Goal: Information Seeking & Learning: Learn about a topic

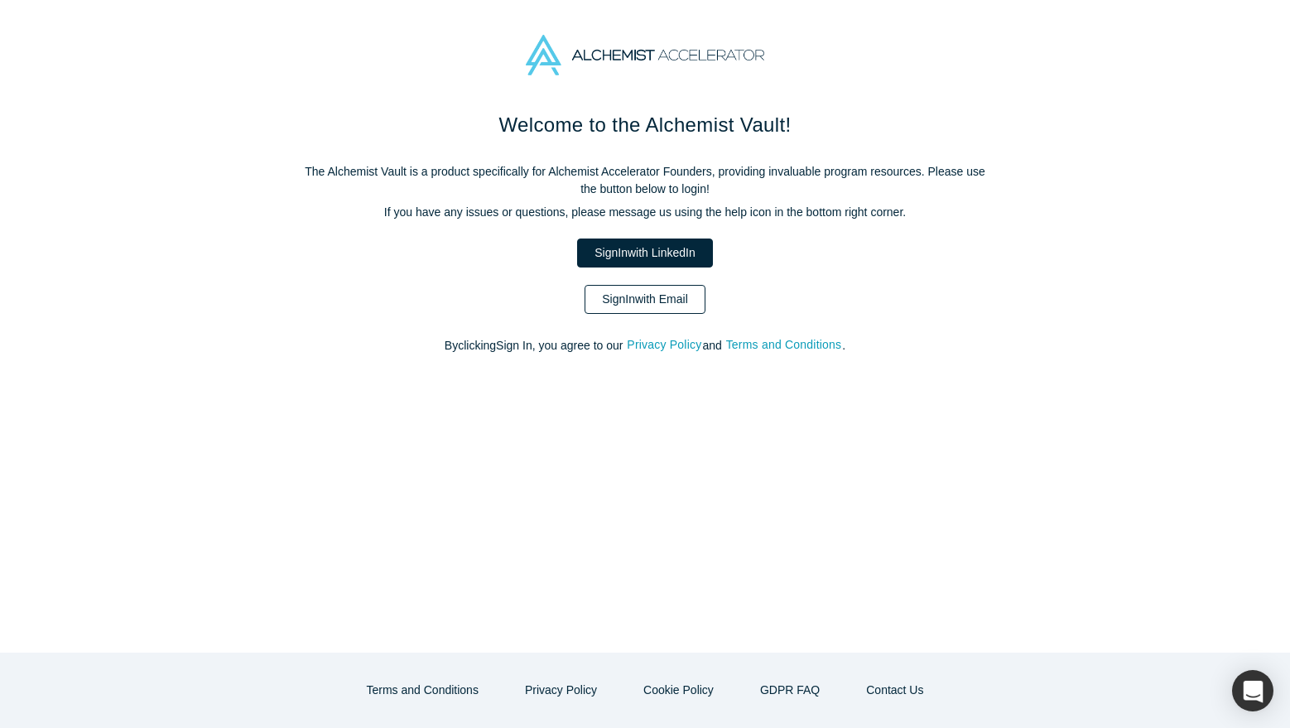
click at [662, 296] on link "Sign In with Email" at bounding box center [644, 299] width 121 height 29
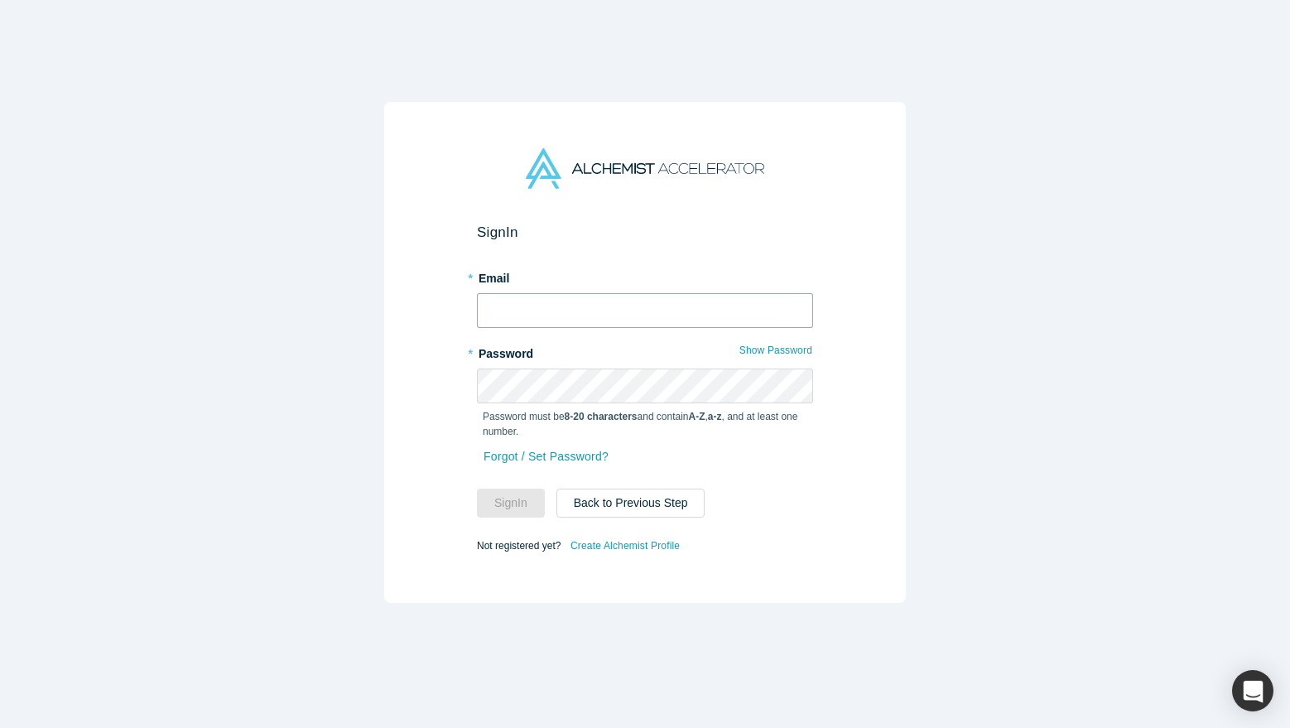
click at [646, 300] on input "text" at bounding box center [645, 310] width 336 height 35
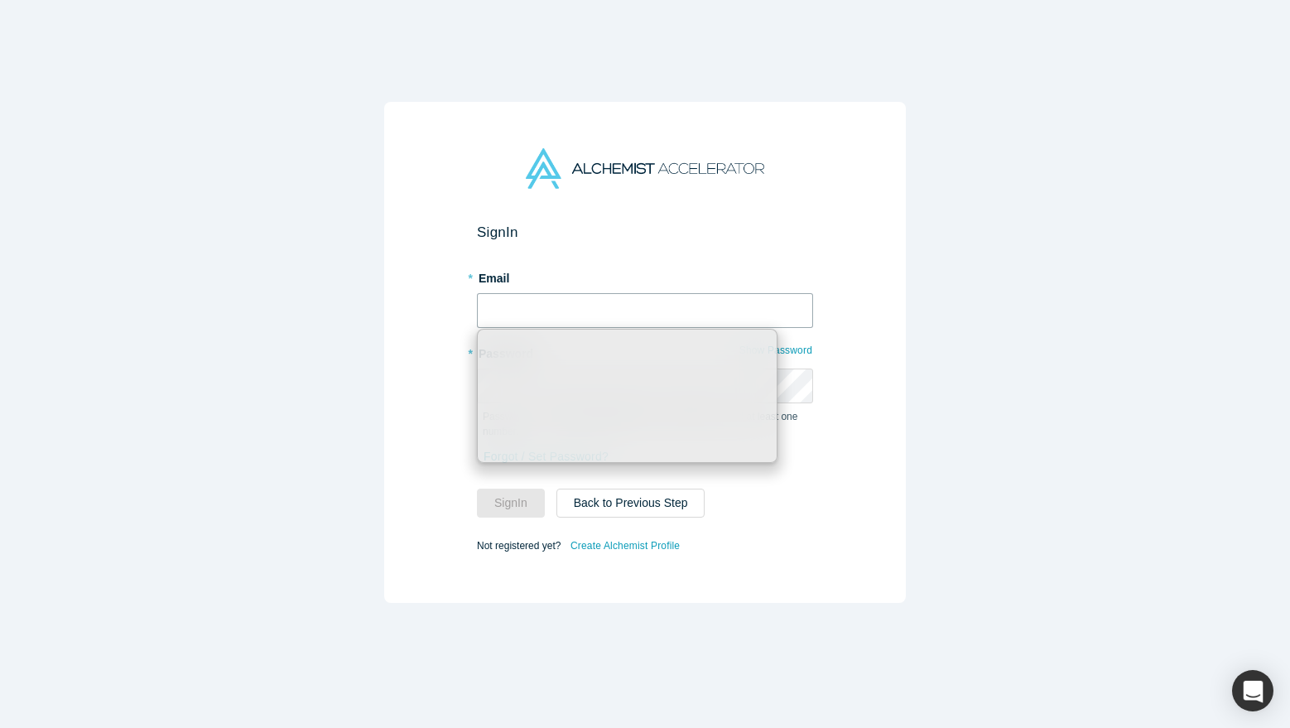
type input "sam@melurna.com"
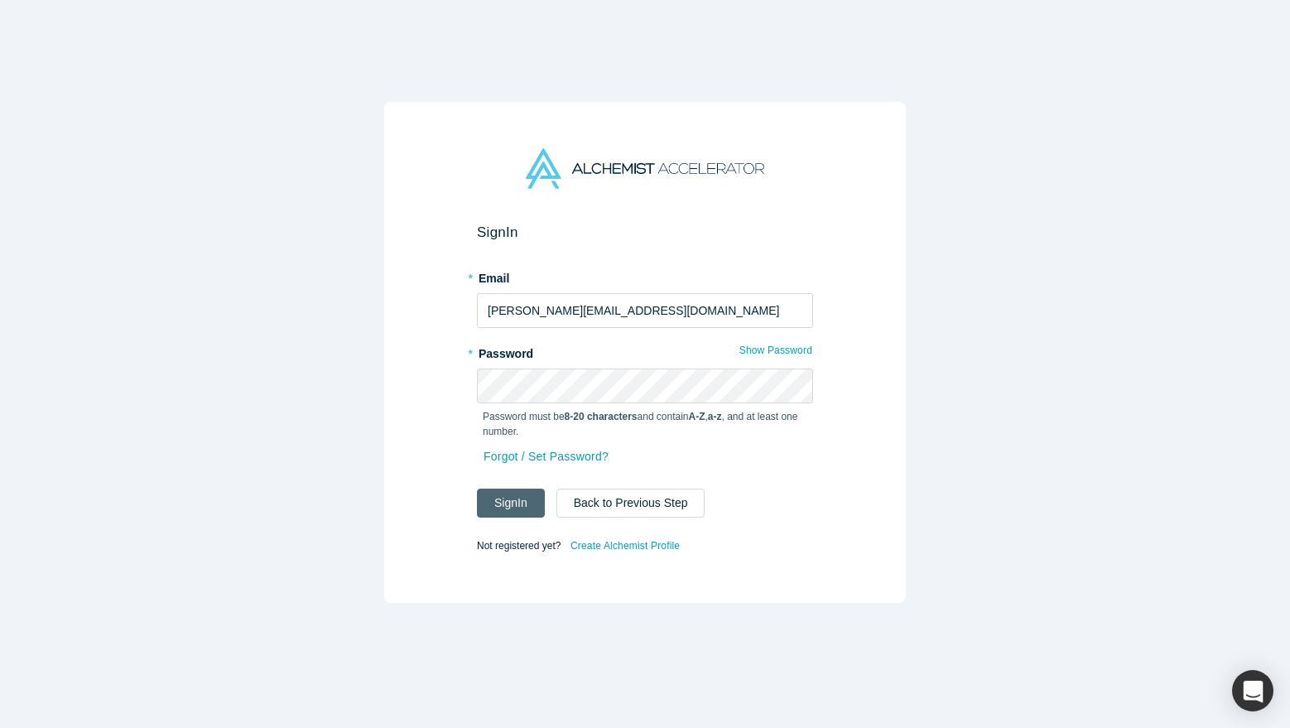
click at [530, 504] on button "Sign In" at bounding box center [511, 502] width 68 height 29
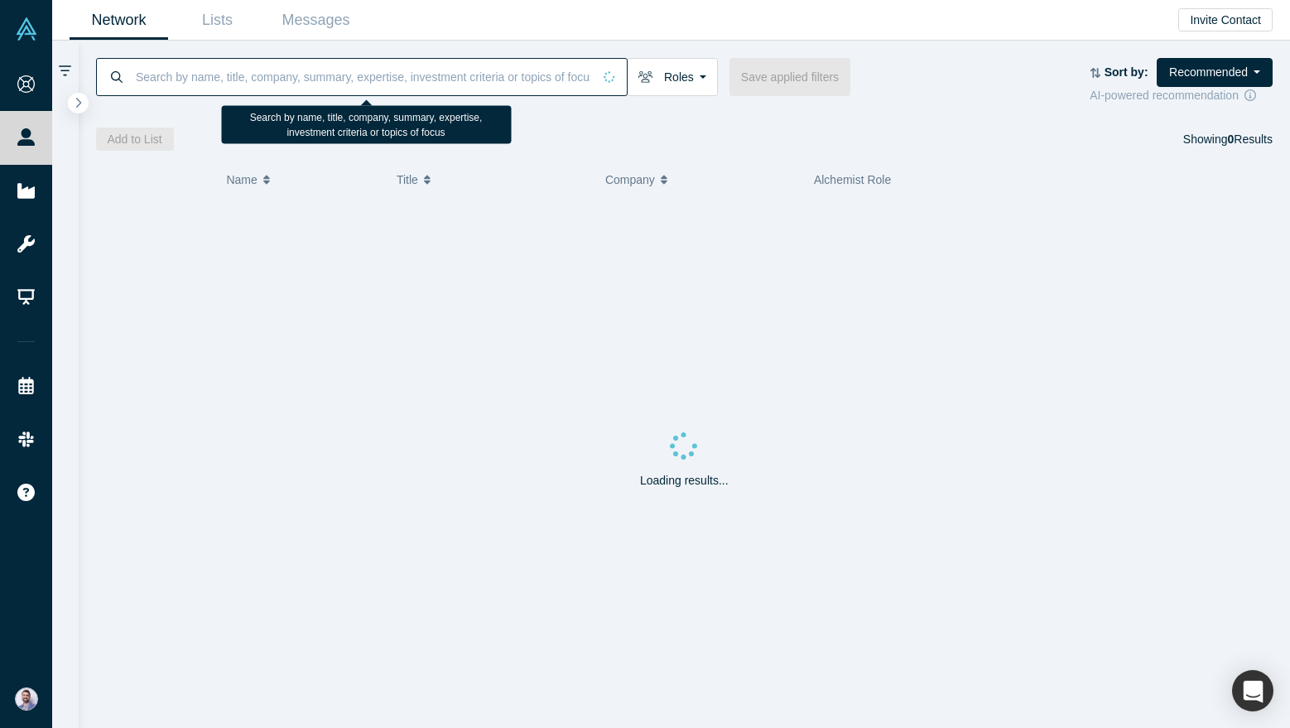
click at [177, 75] on input at bounding box center [363, 76] width 458 height 39
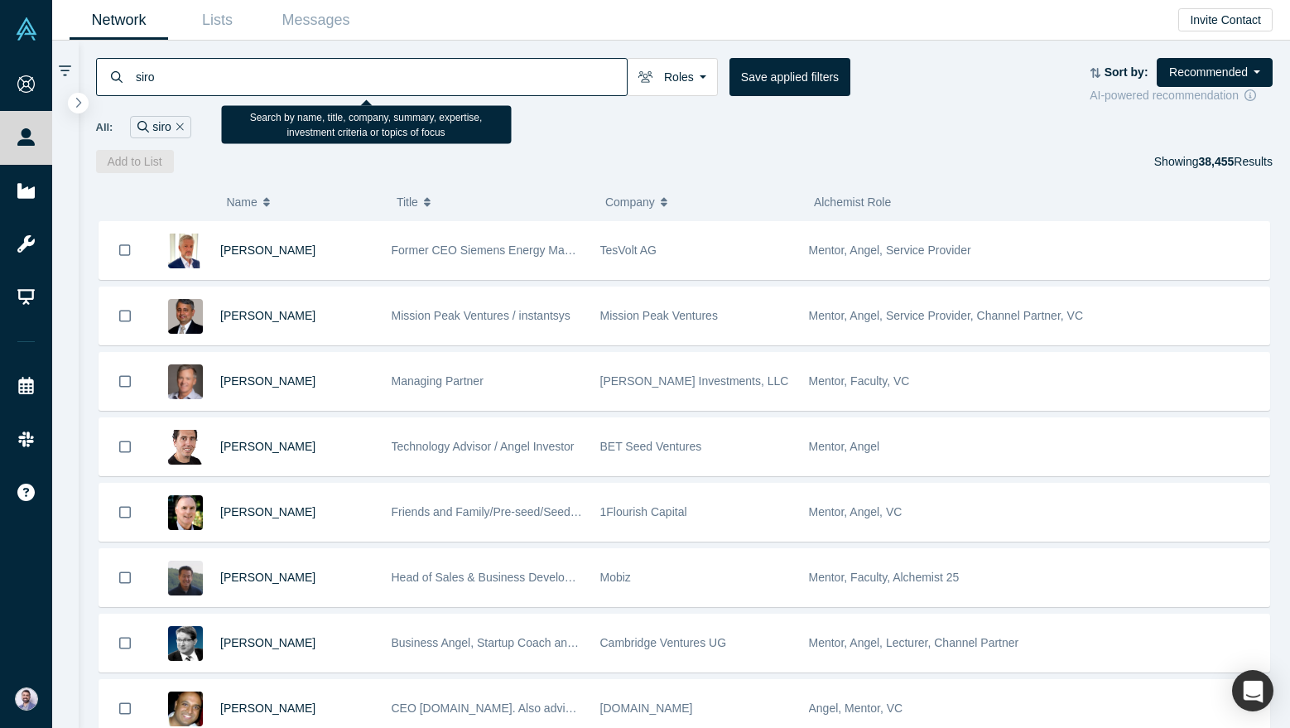
type input "siro"
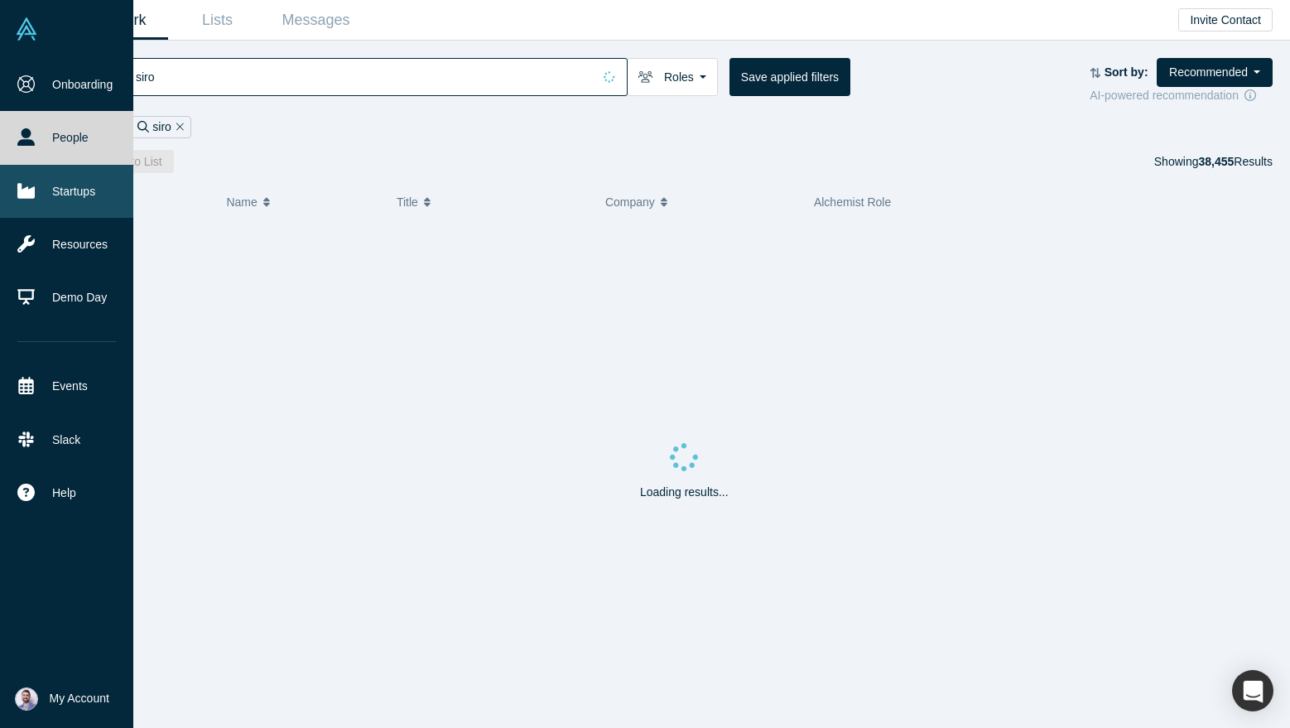
click at [47, 175] on link "Startups" at bounding box center [66, 191] width 133 height 53
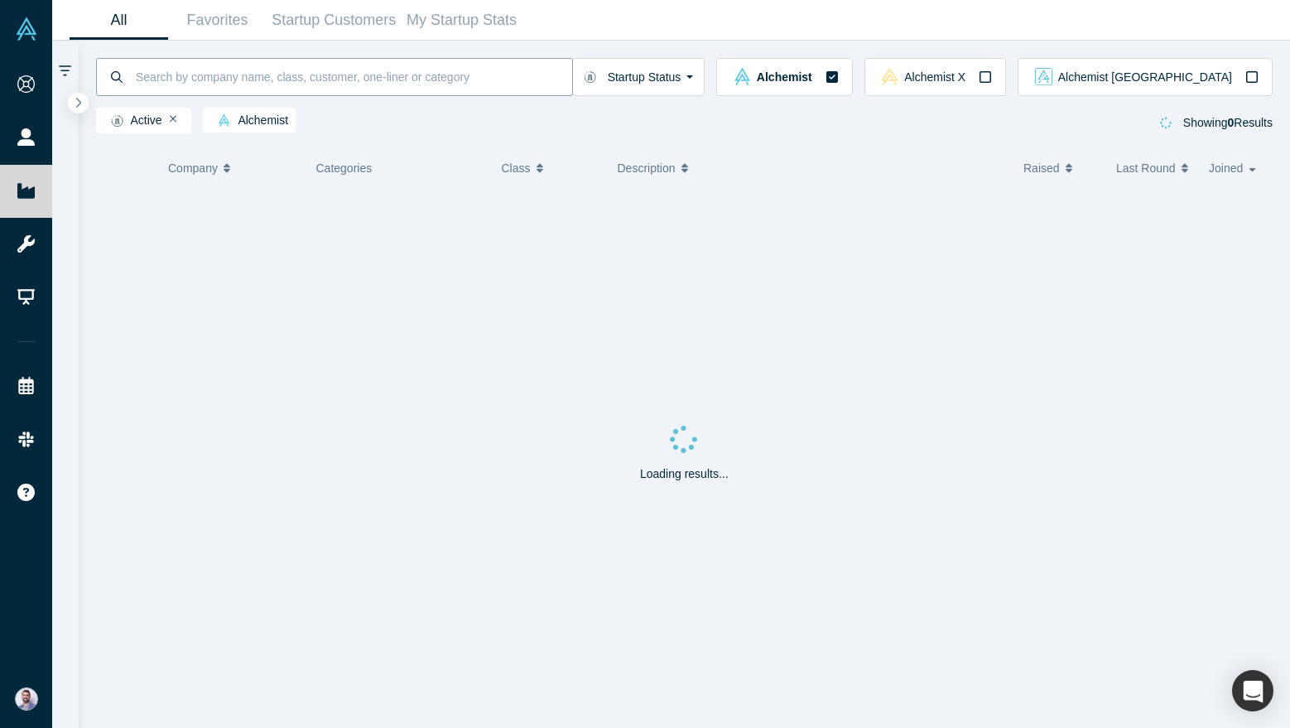
click at [267, 79] on input at bounding box center [353, 76] width 438 height 39
type input "siro"
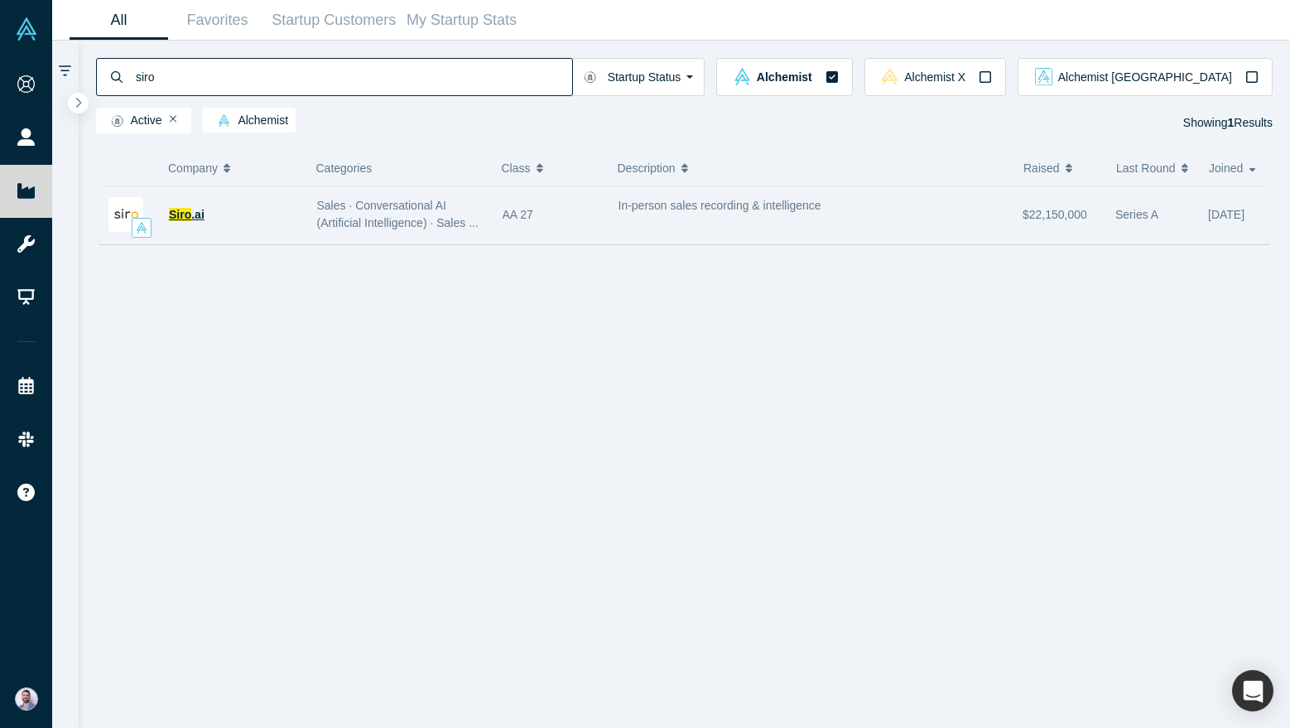
click at [199, 208] on span ".ai" at bounding box center [197, 214] width 13 height 13
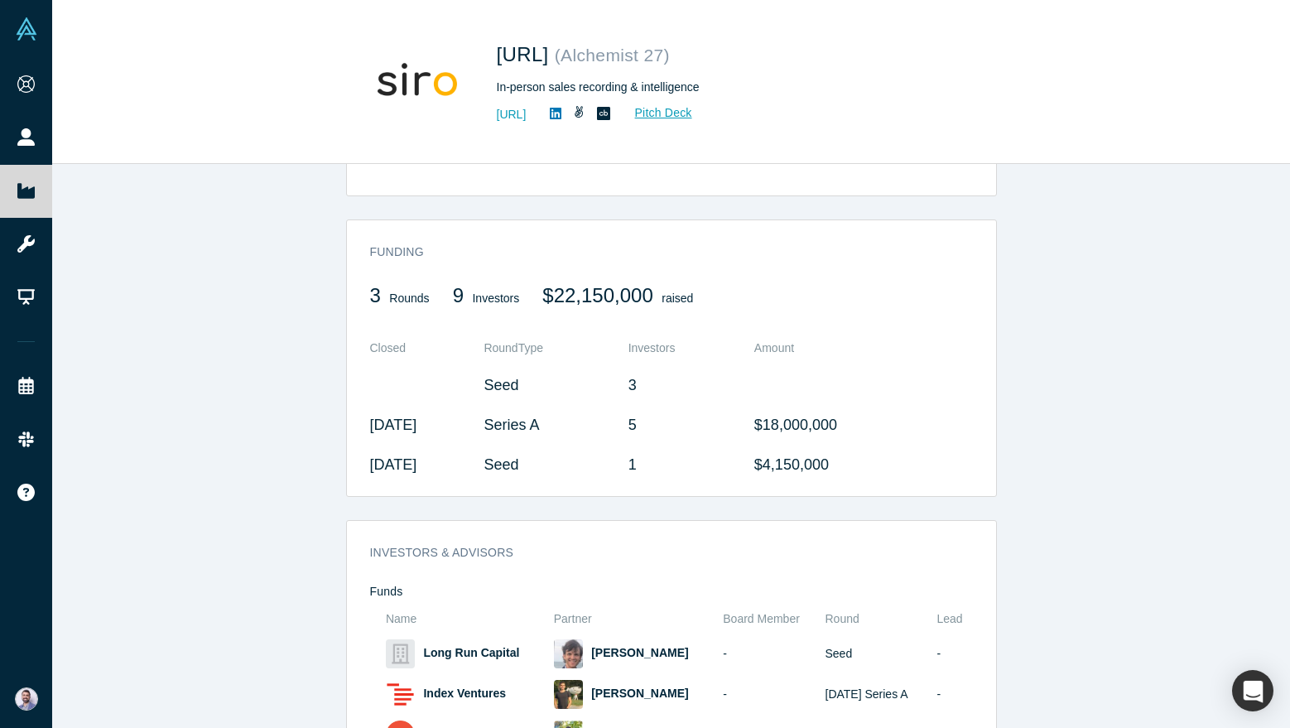
scroll to position [650, 0]
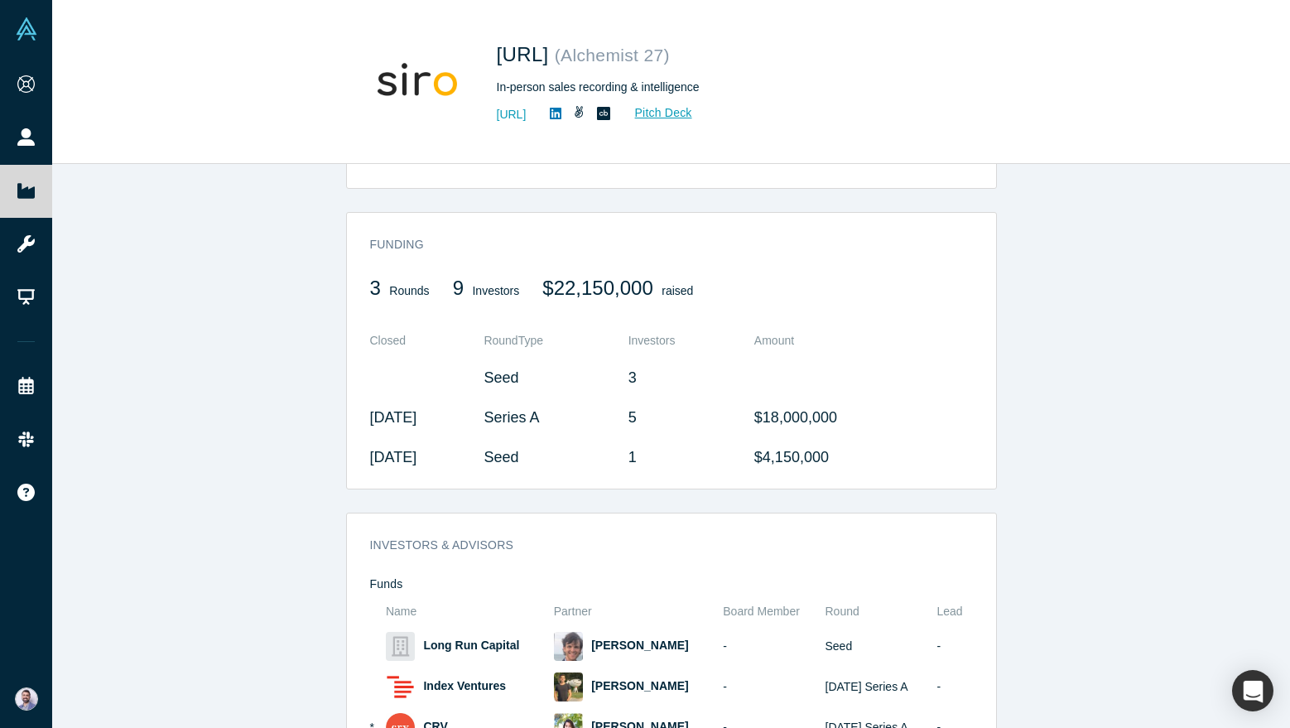
click at [449, 411] on td "Oct 27, 2023" at bounding box center [427, 417] width 114 height 40
drag, startPoint x: 449, startPoint y: 411, endPoint x: 389, endPoint y: 411, distance: 59.6
click at [389, 411] on td "Oct 27, 2023" at bounding box center [427, 417] width 114 height 40
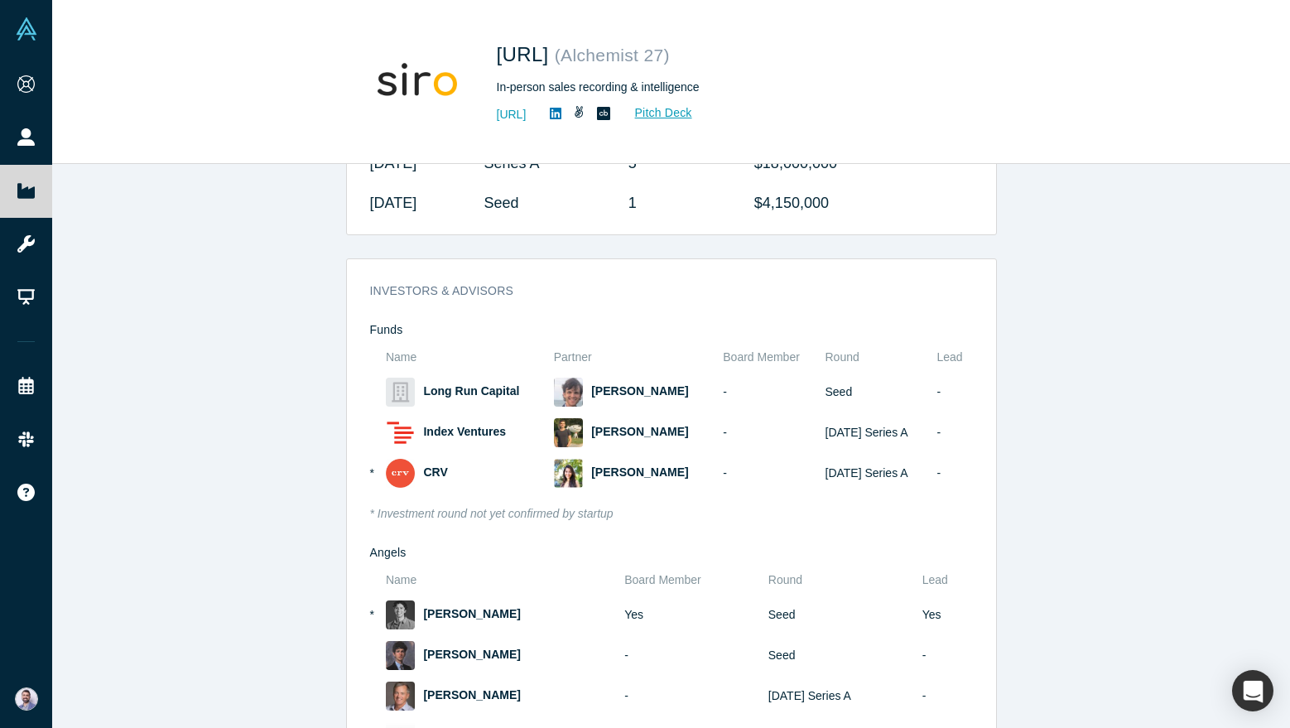
scroll to position [1172, 0]
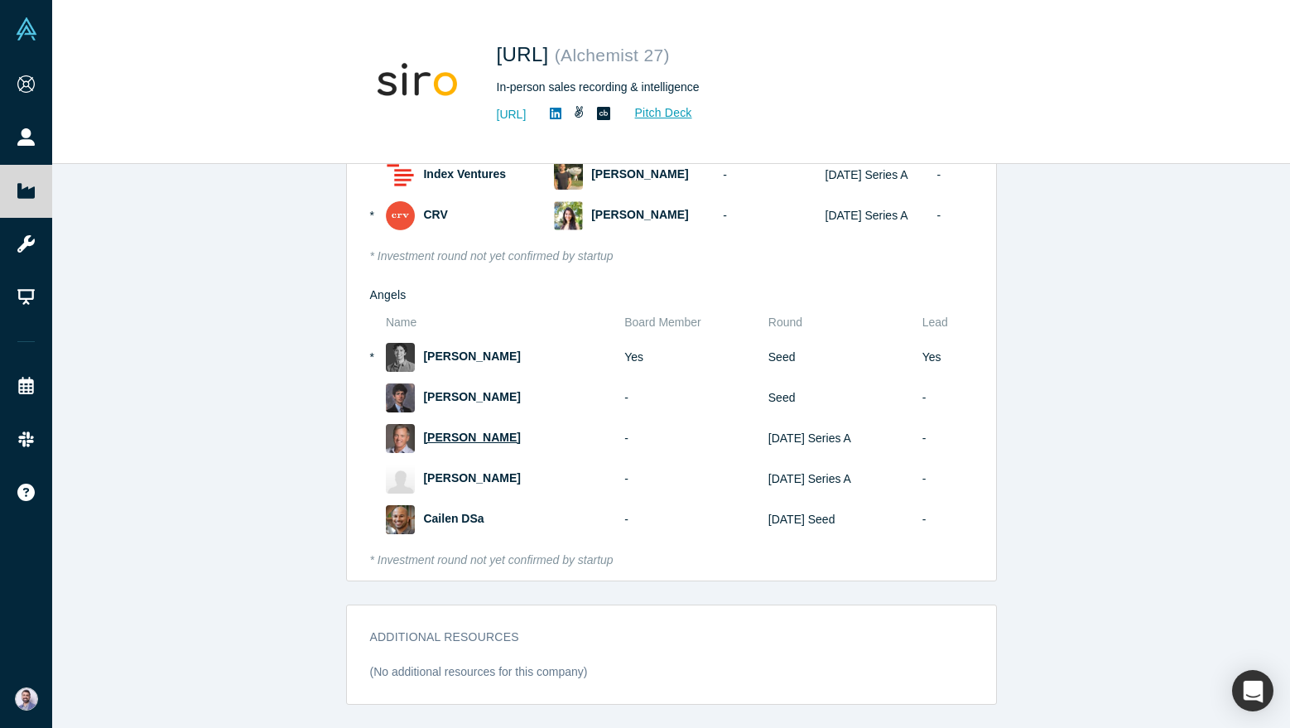
click at [463, 438] on span "Steve King" at bounding box center [471, 436] width 97 height 13
click at [468, 518] on span "Cailen DSa" at bounding box center [453, 518] width 60 height 13
click at [464, 473] on span "Dave Campbell" at bounding box center [471, 477] width 97 height 13
click at [465, 392] on span "Calvin Clayton" at bounding box center [471, 396] width 97 height 13
click at [461, 343] on td "James Shecter" at bounding box center [499, 357] width 238 height 41
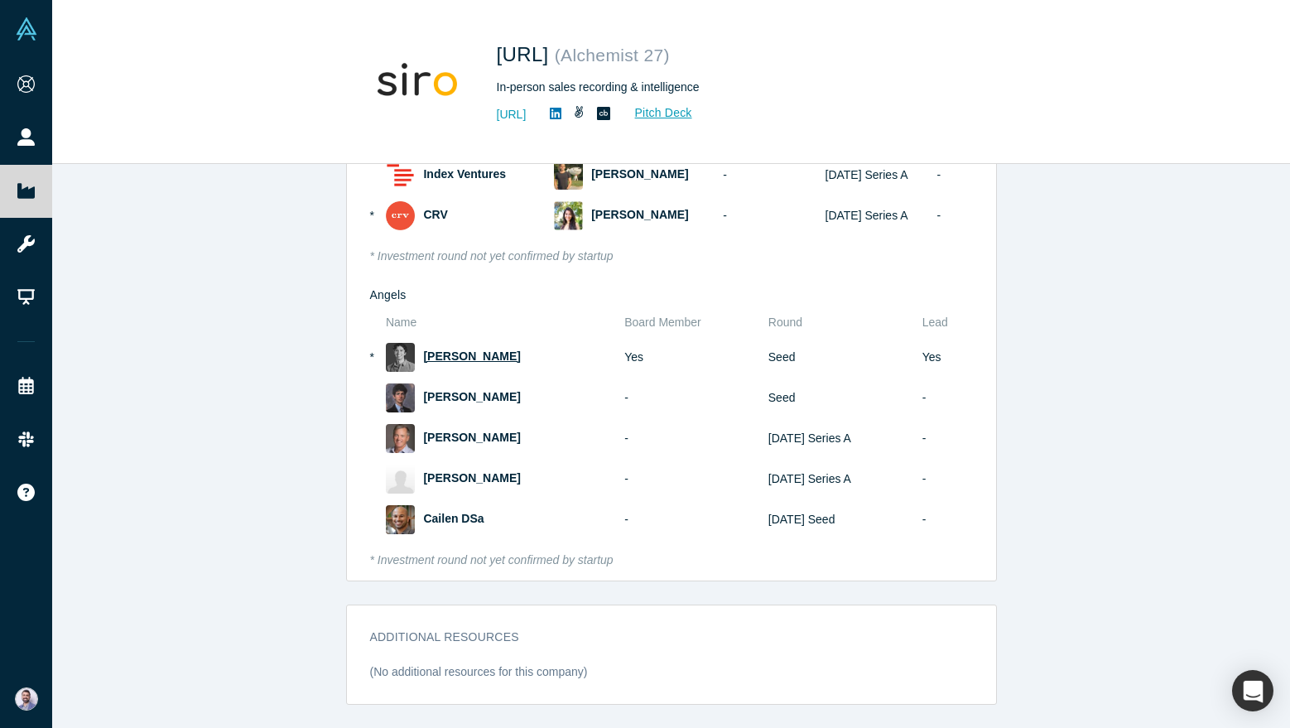
click at [458, 358] on span "James Shecter" at bounding box center [471, 355] width 97 height 13
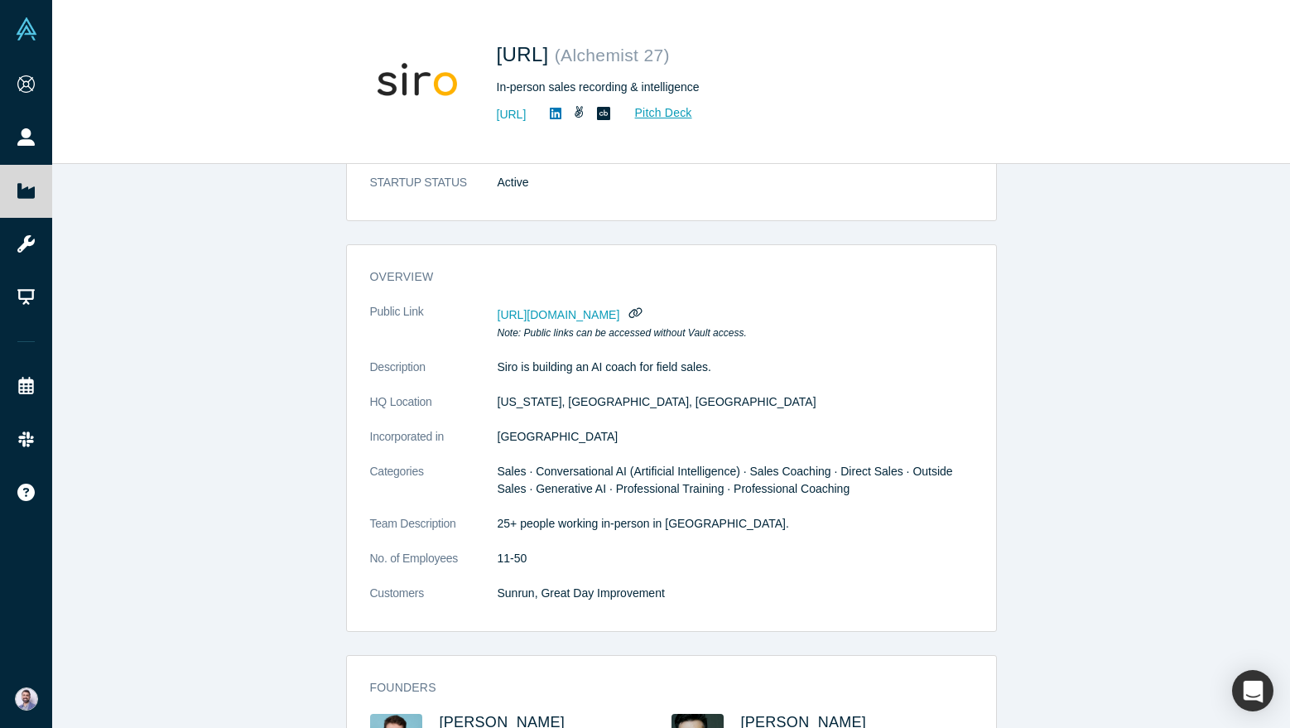
scroll to position [131, 0]
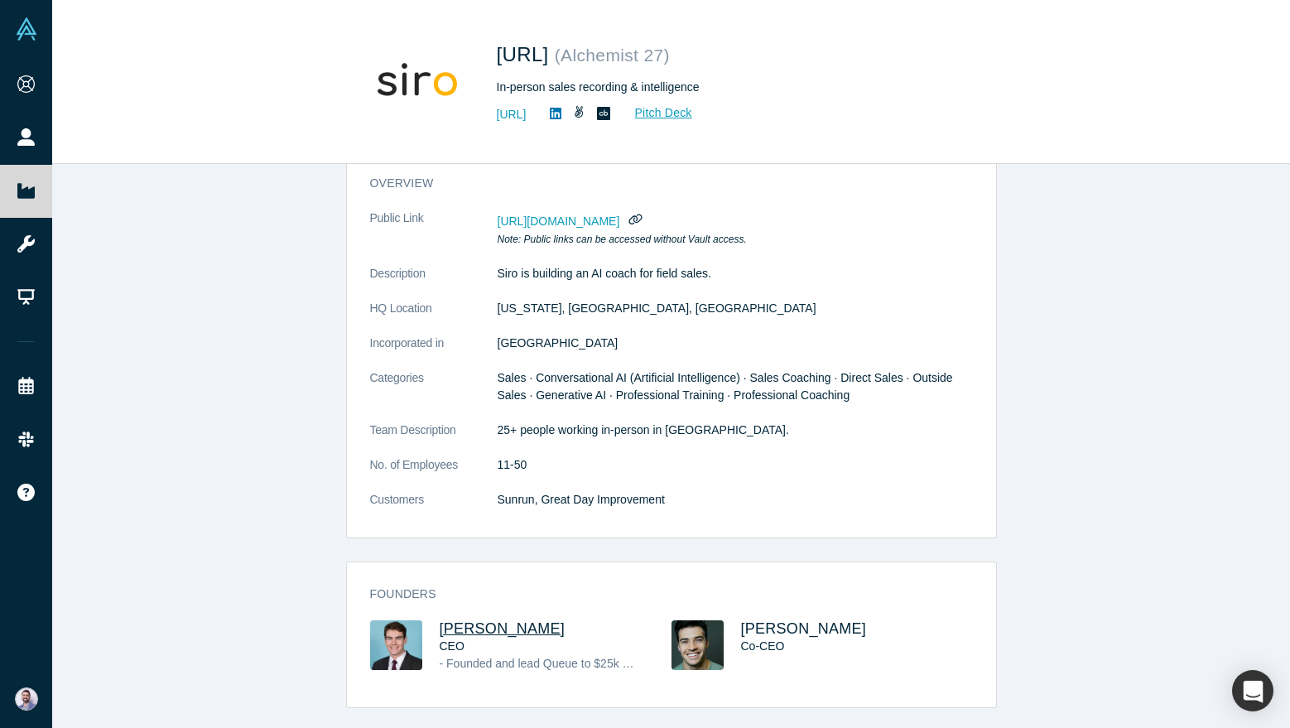
click at [513, 627] on span "[PERSON_NAME]" at bounding box center [503, 628] width 126 height 17
click at [810, 621] on span "Jake Cronin" at bounding box center [804, 628] width 126 height 17
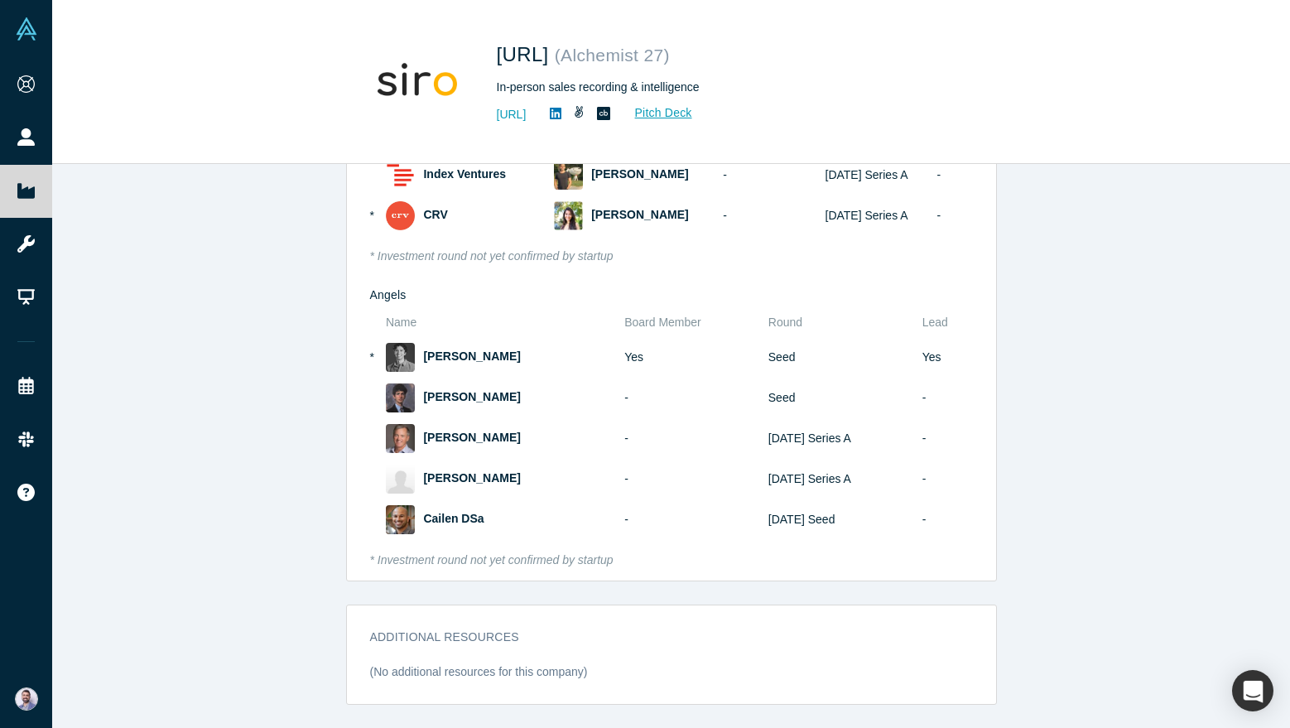
scroll to position [0, 0]
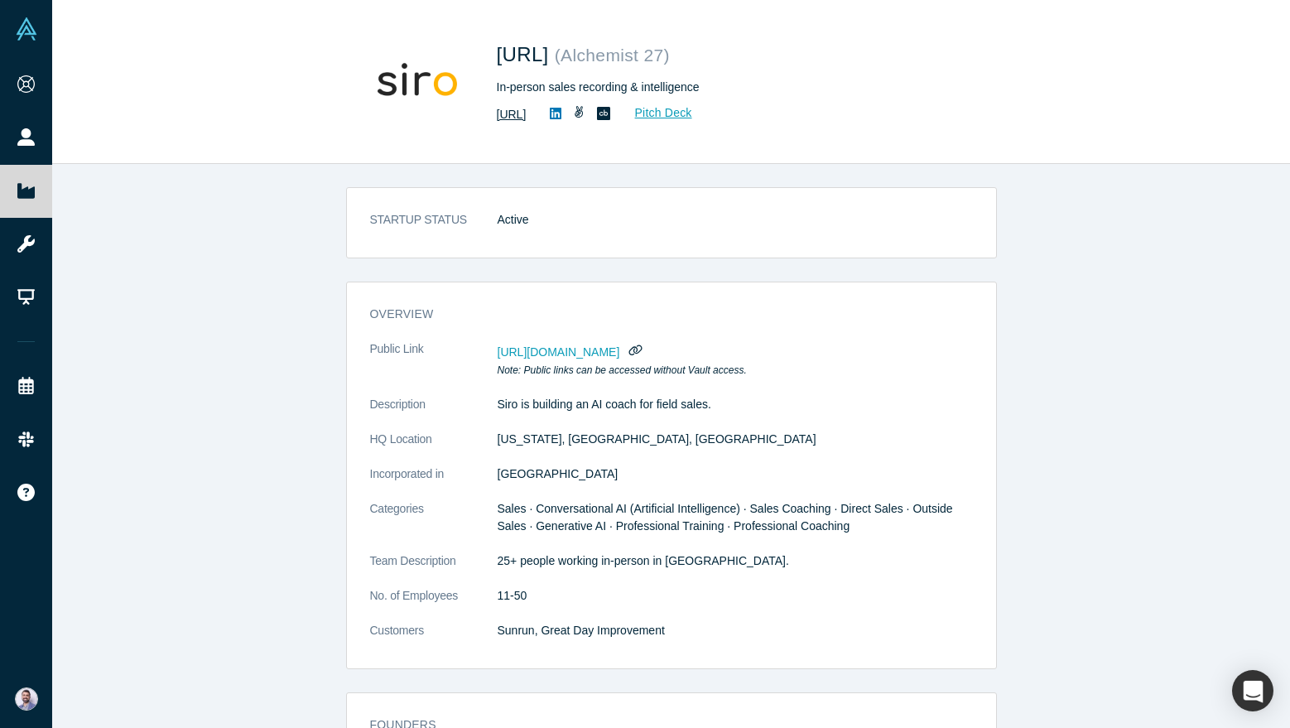
click at [526, 117] on link "http://www.siro.ai" at bounding box center [512, 114] width 30 height 17
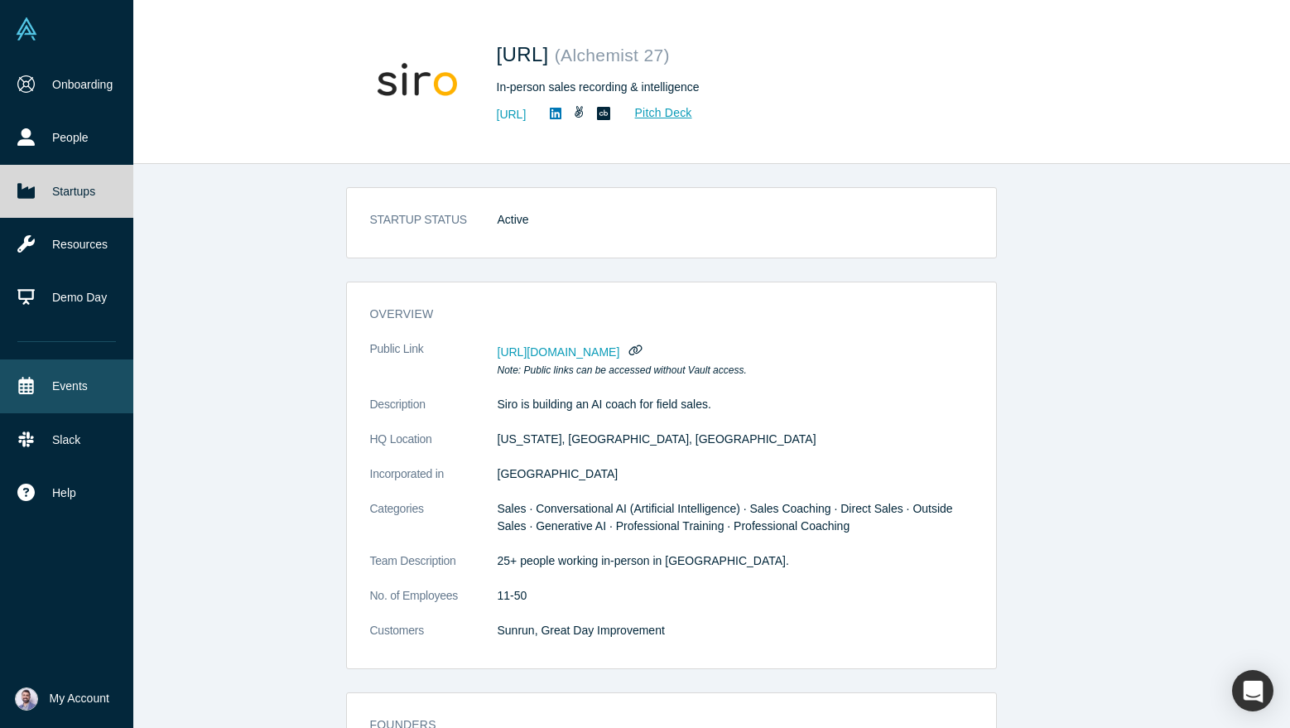
click at [86, 365] on link "Events" at bounding box center [66, 385] width 133 height 53
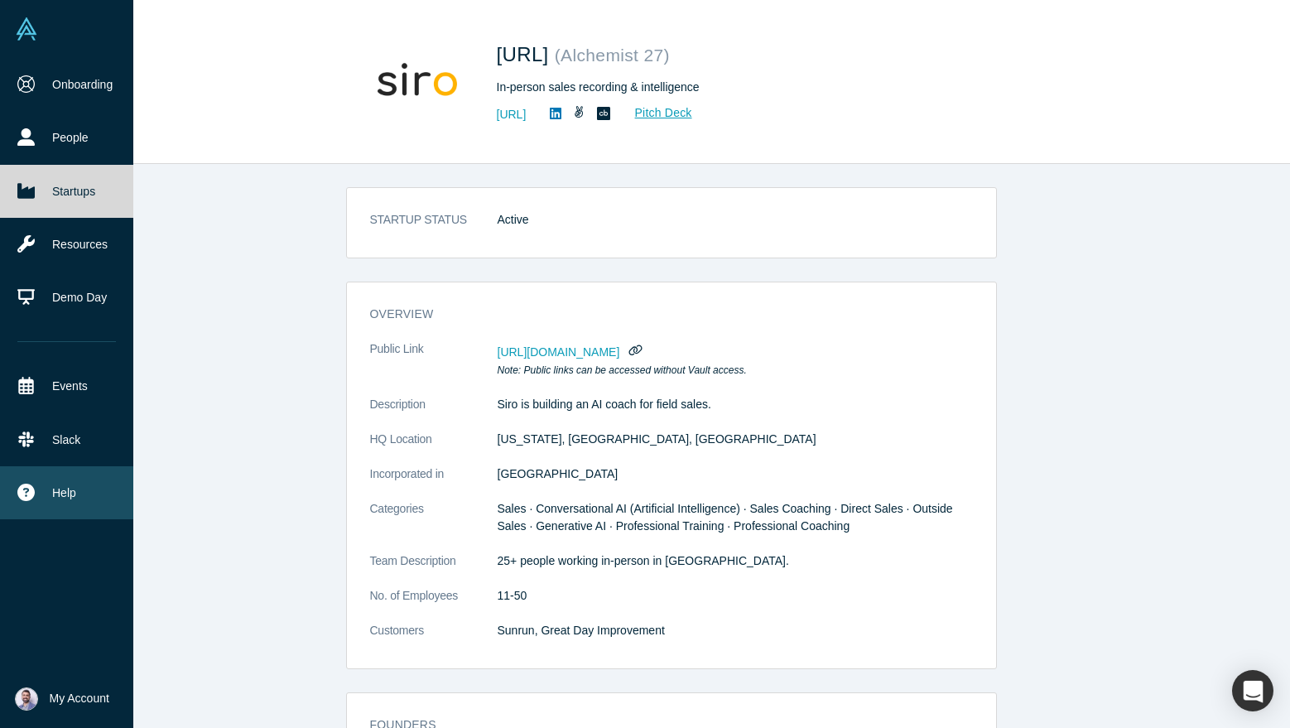
click at [60, 497] on span "Help" at bounding box center [64, 492] width 24 height 17
click at [161, 478] on link "Contact Us" at bounding box center [159, 487] width 137 height 29
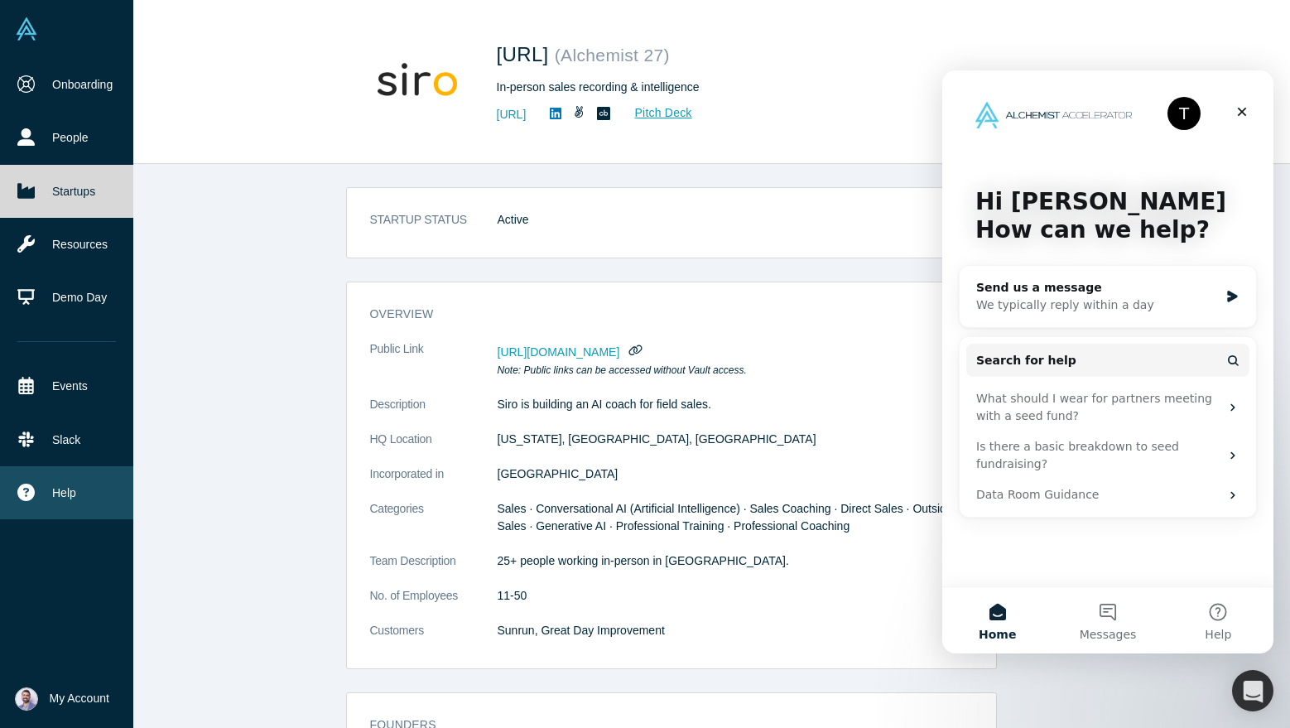
click at [75, 498] on button "Help" at bounding box center [66, 492] width 133 height 53
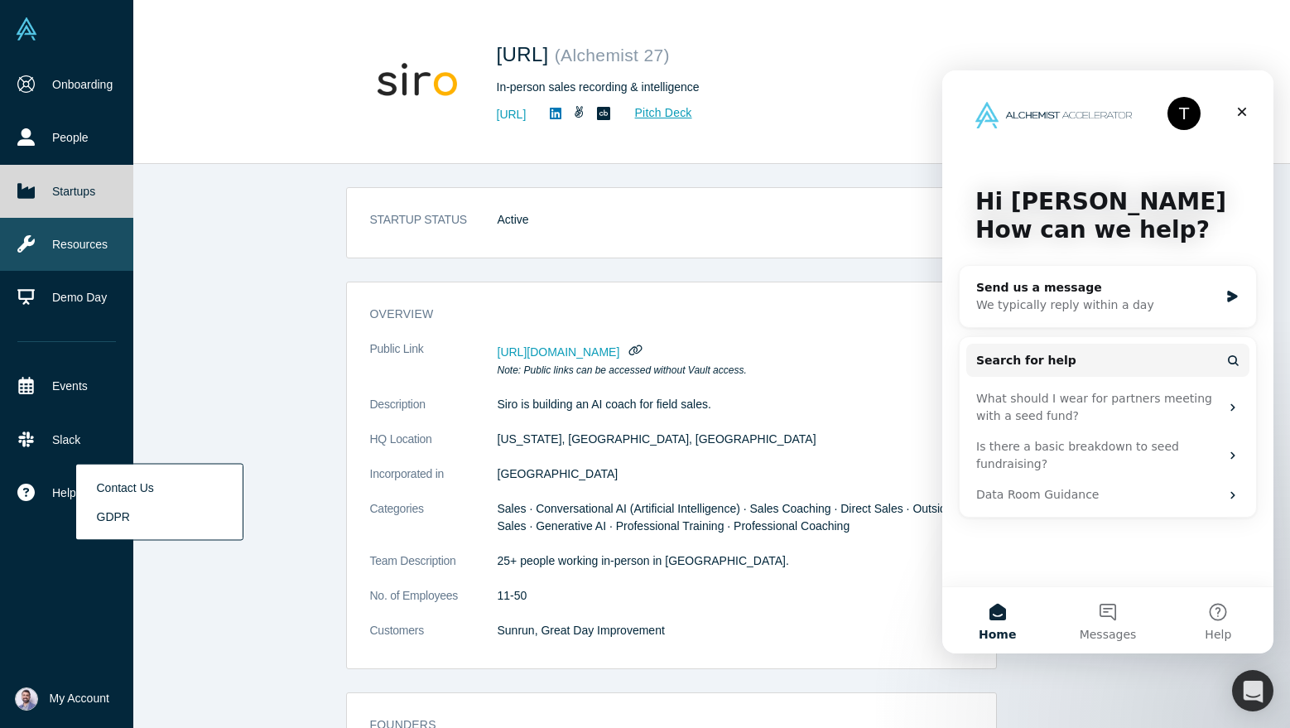
click at [101, 242] on link "Resources" at bounding box center [66, 244] width 133 height 53
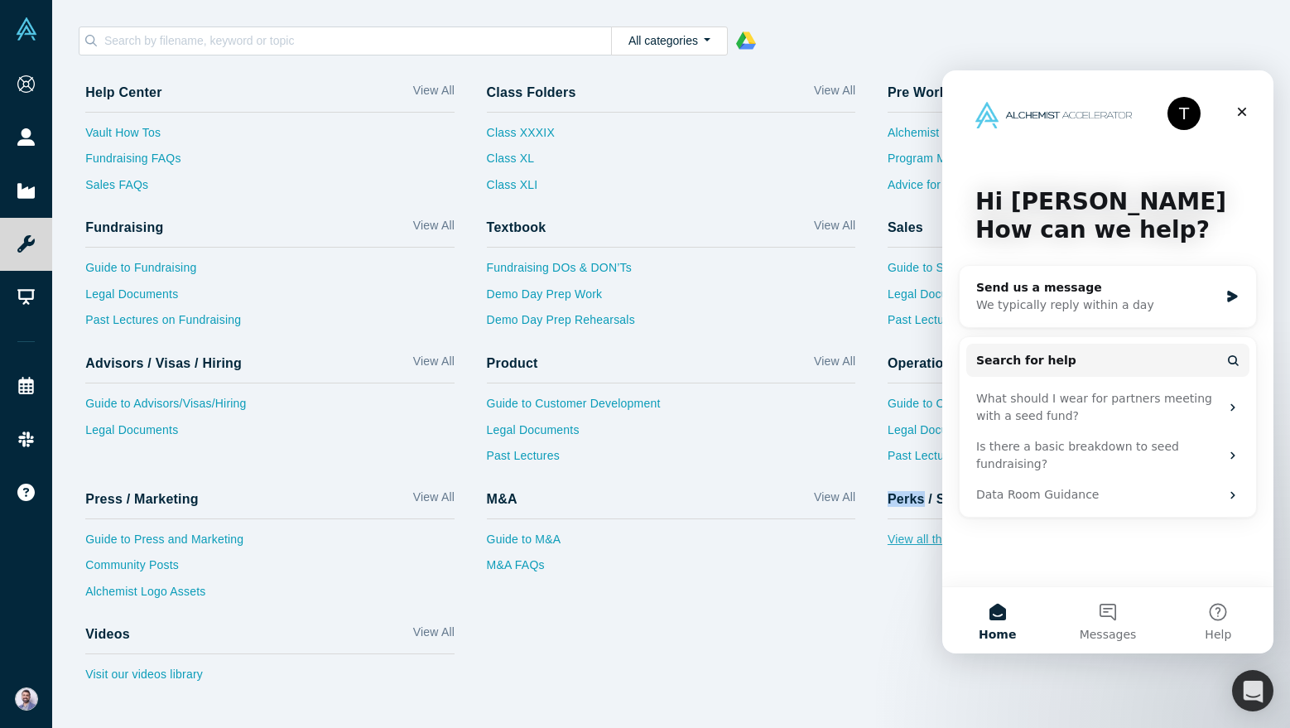
click at [909, 541] on link "View all the Perks" at bounding box center [1071, 544] width 369 height 26
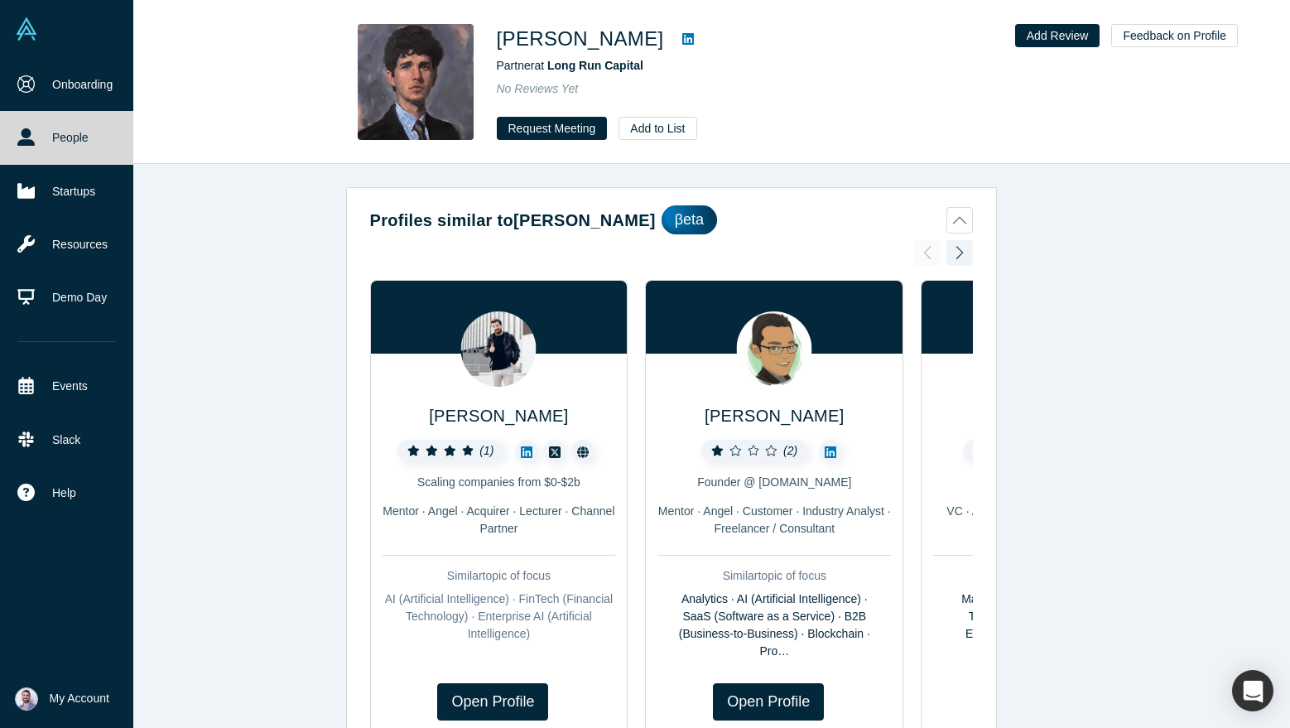
click at [110, 143] on link "People" at bounding box center [66, 137] width 133 height 53
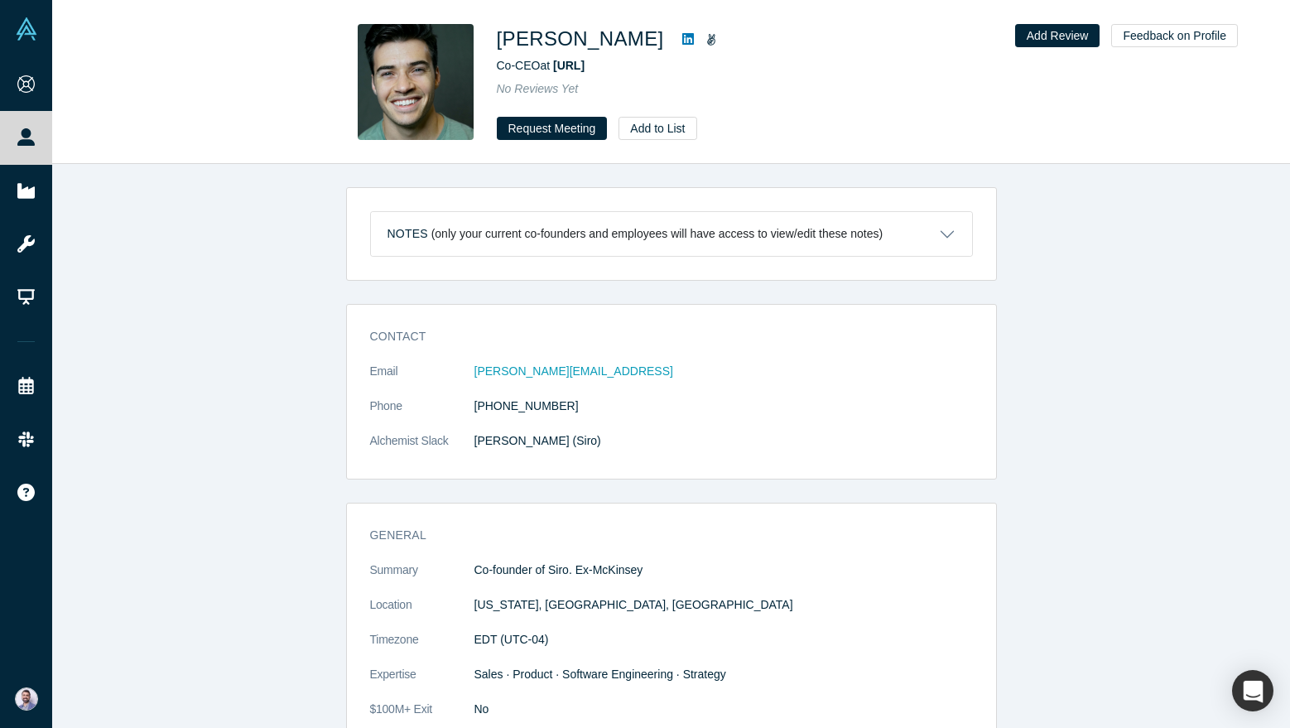
click at [700, 46] on link at bounding box center [711, 39] width 22 height 20
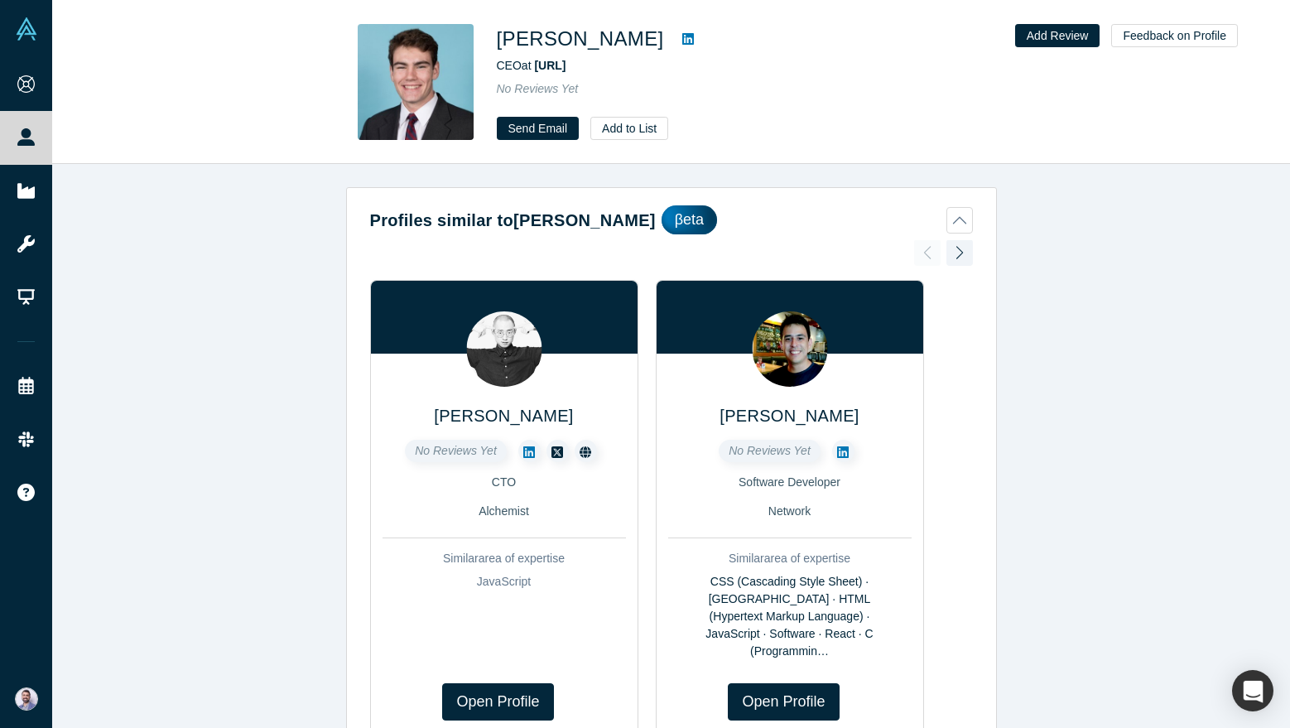
click at [664, 49] on div at bounding box center [688, 39] width 48 height 30
click at [675, 46] on link at bounding box center [687, 39] width 25 height 20
